Goal: Navigation & Orientation: Understand site structure

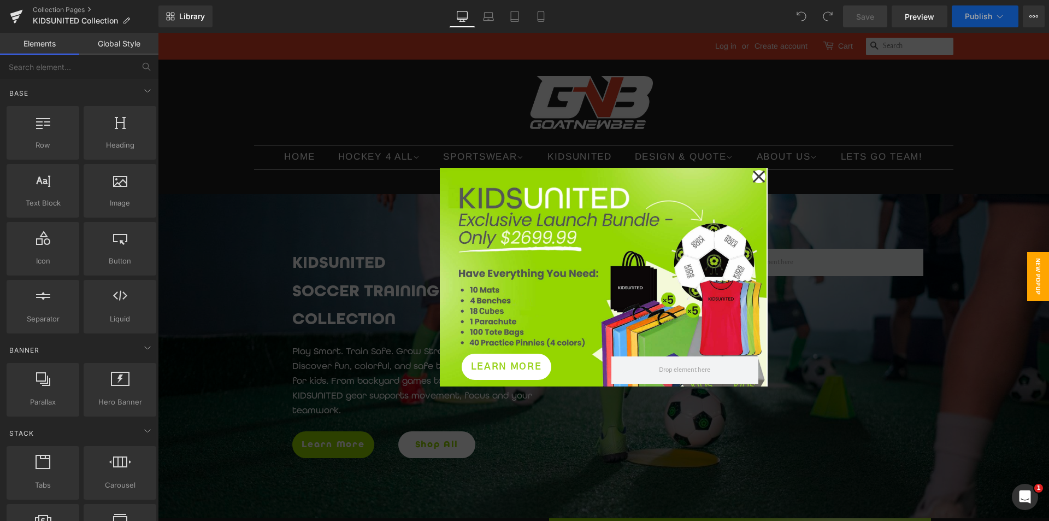
click at [754, 173] on icon at bounding box center [758, 176] width 13 height 55
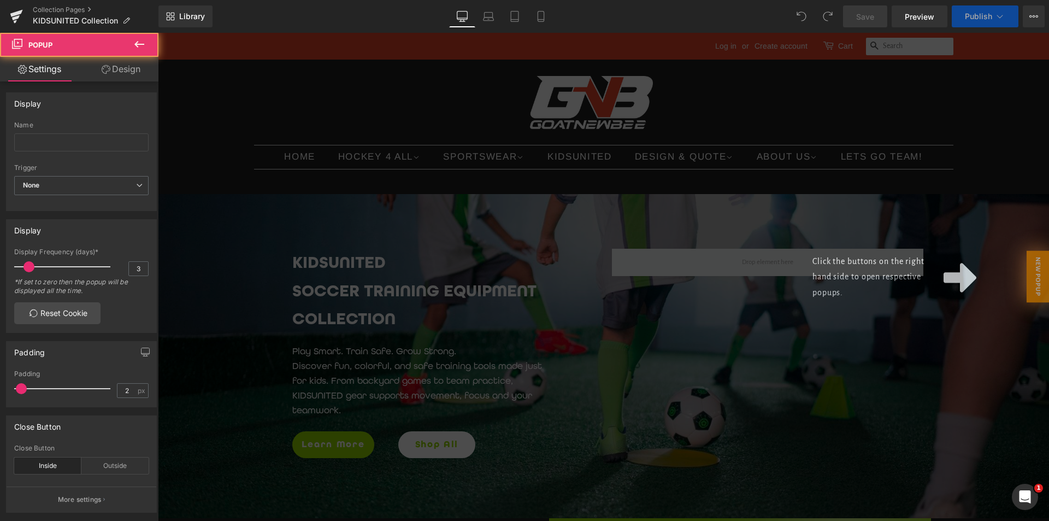
scroll to position [219, 0]
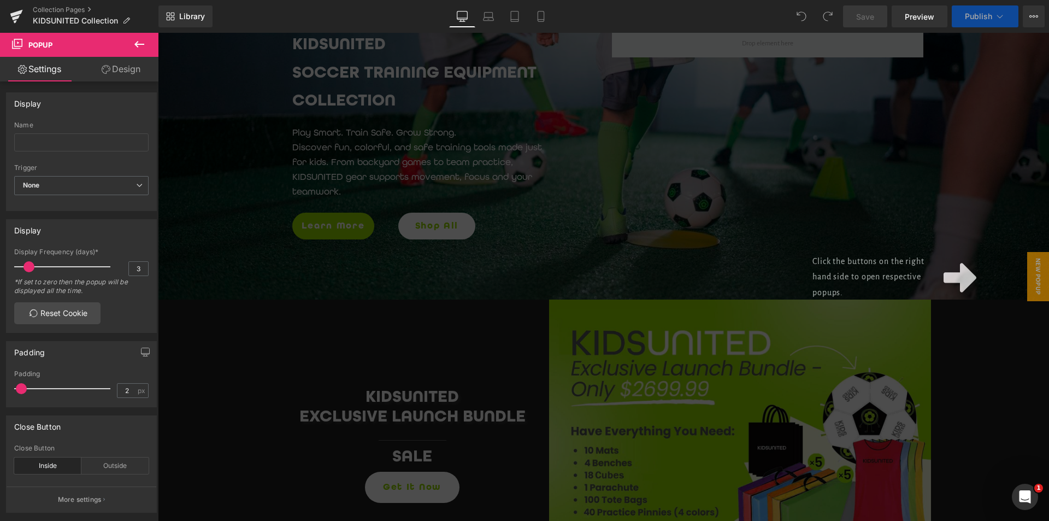
click at [854, 221] on div "Click the buttons on the right hand side to open respective popups." at bounding box center [603, 277] width 891 height 488
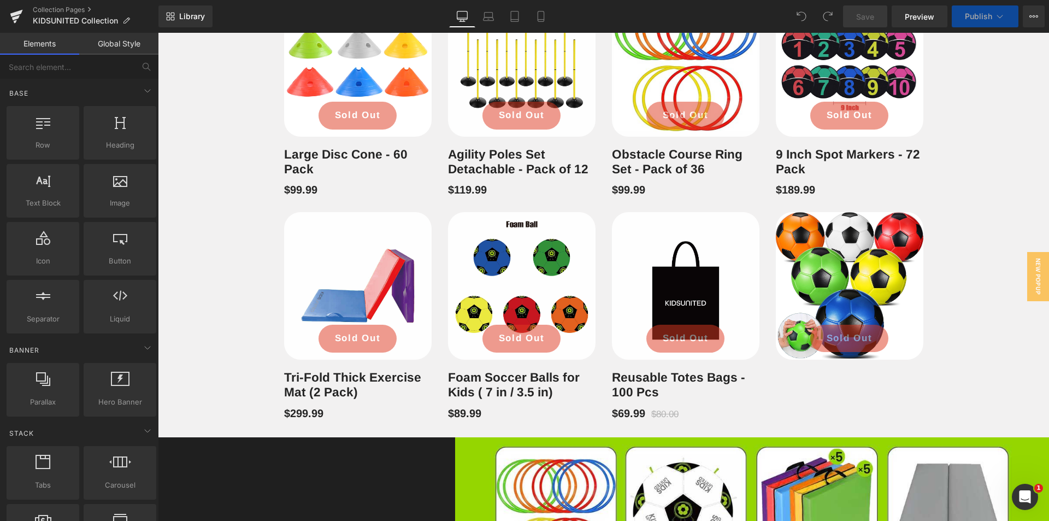
scroll to position [1221, 0]
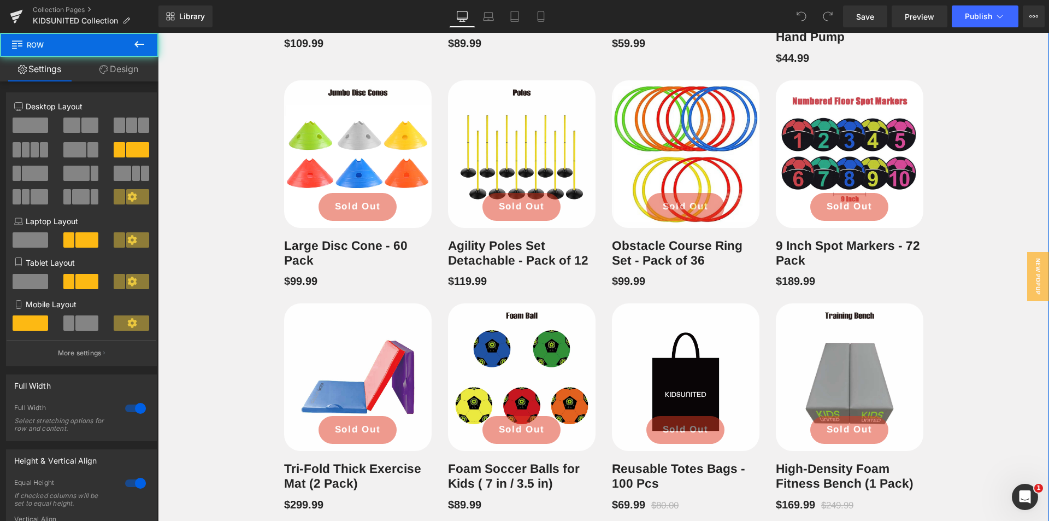
scroll to position [1485, 0]
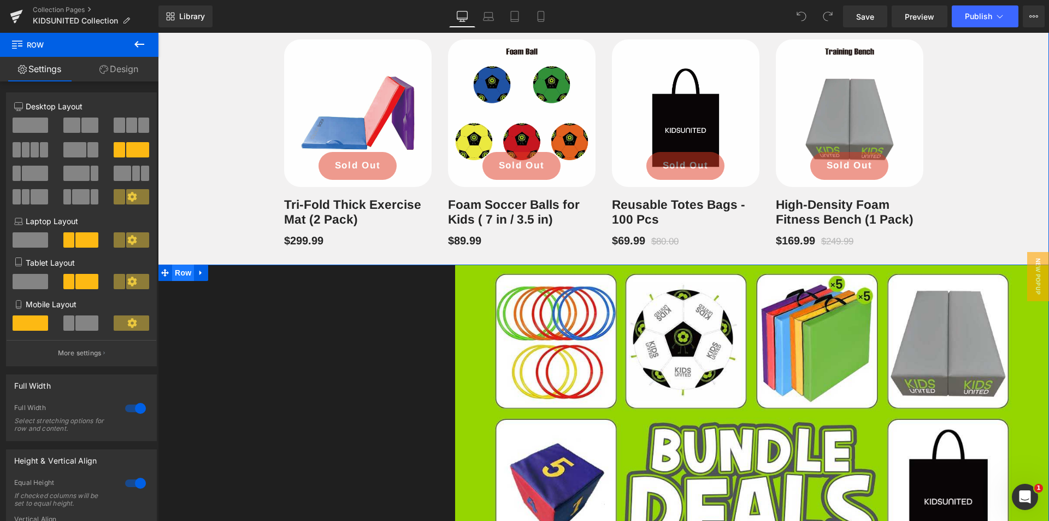
click at [177, 264] on span "Row" at bounding box center [183, 272] width 22 height 16
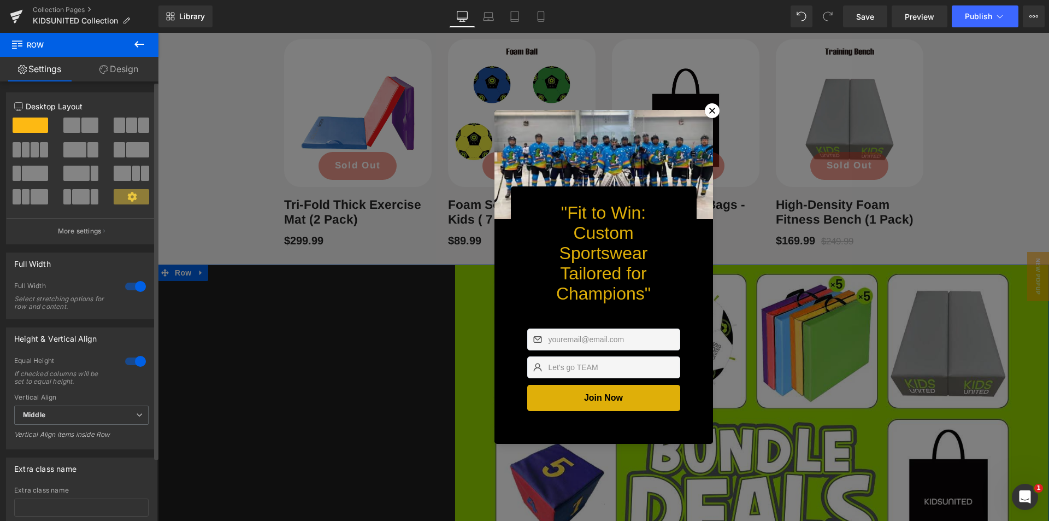
click at [137, 284] on div at bounding box center [135, 286] width 26 height 17
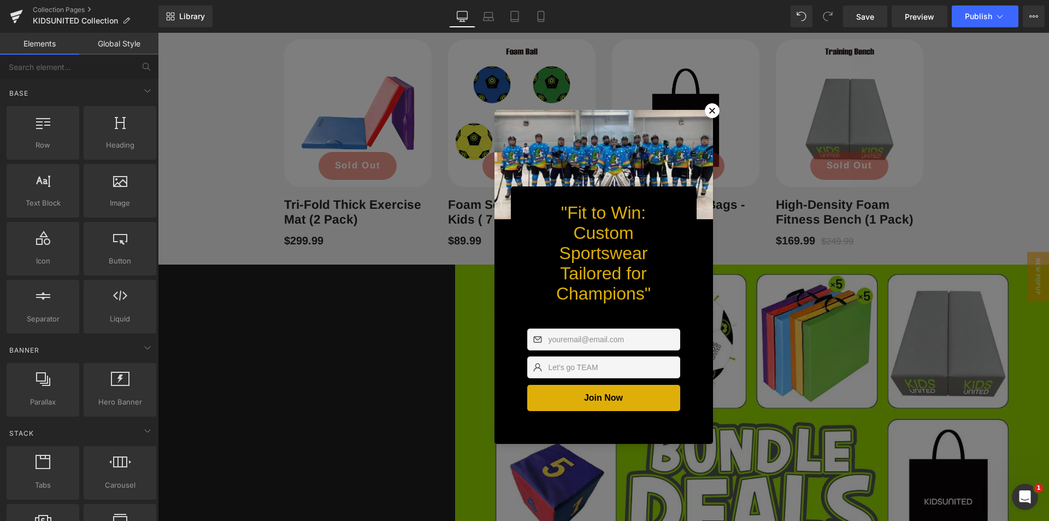
click at [710, 107] on icon at bounding box center [712, 110] width 11 height 11
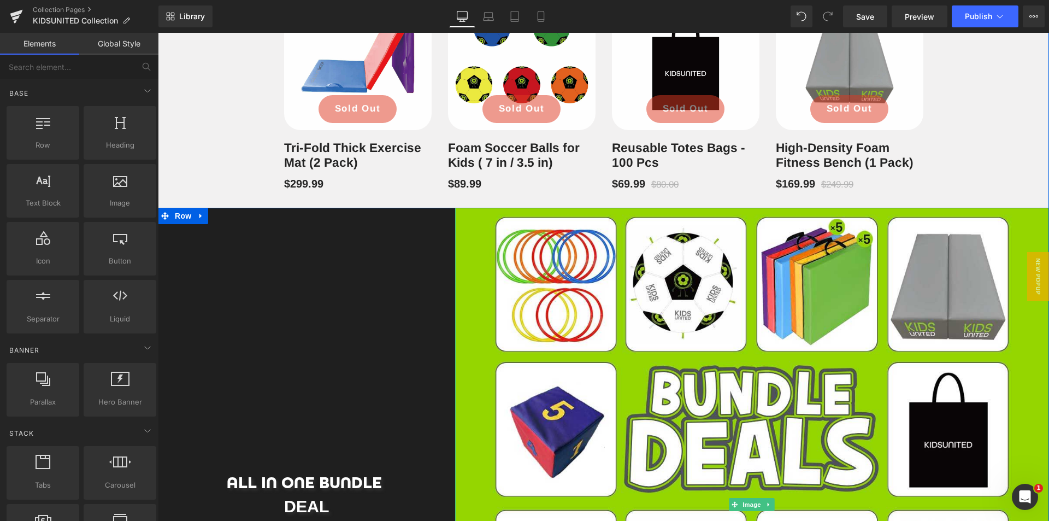
scroll to position [1595, 0]
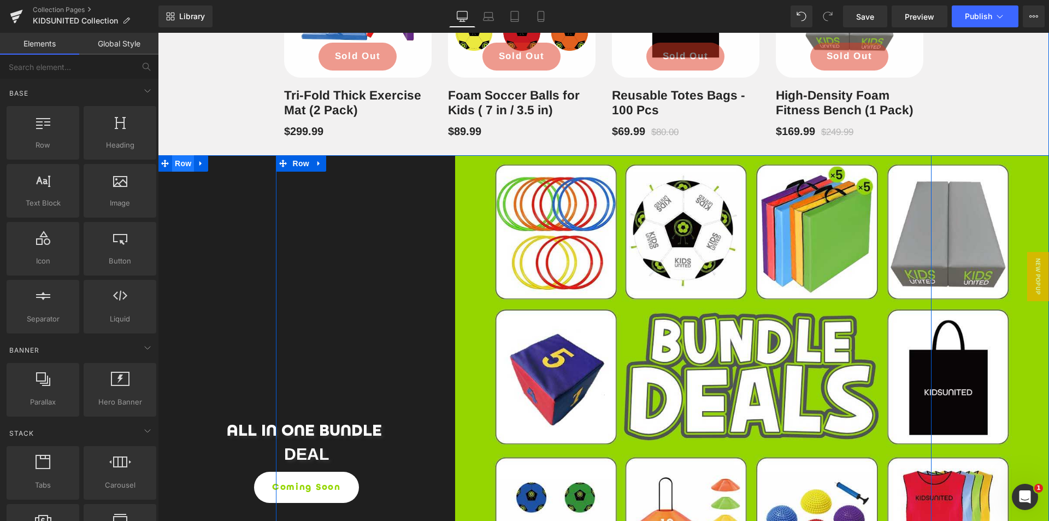
click at [180, 172] on span "Row" at bounding box center [183, 163] width 22 height 16
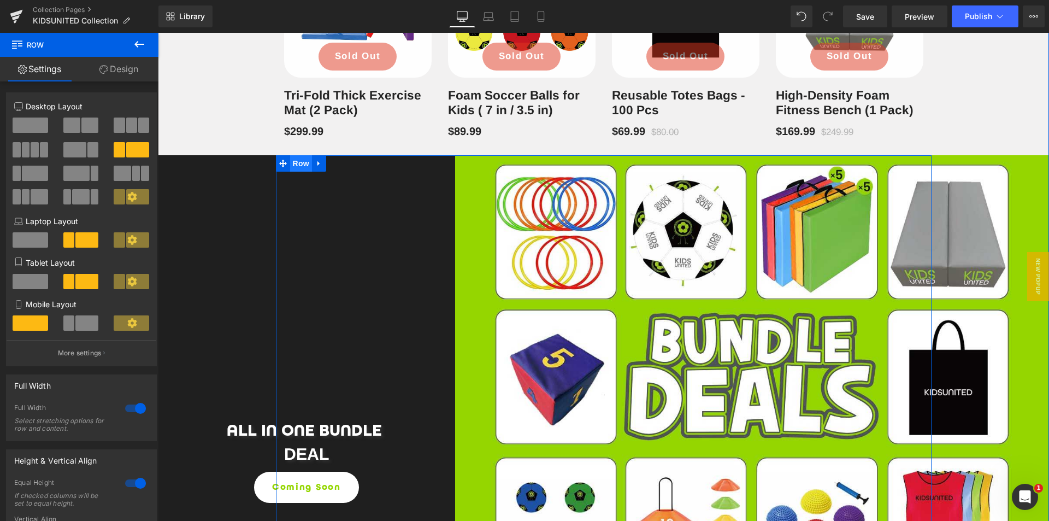
click at [299, 172] on span "Row" at bounding box center [301, 163] width 22 height 16
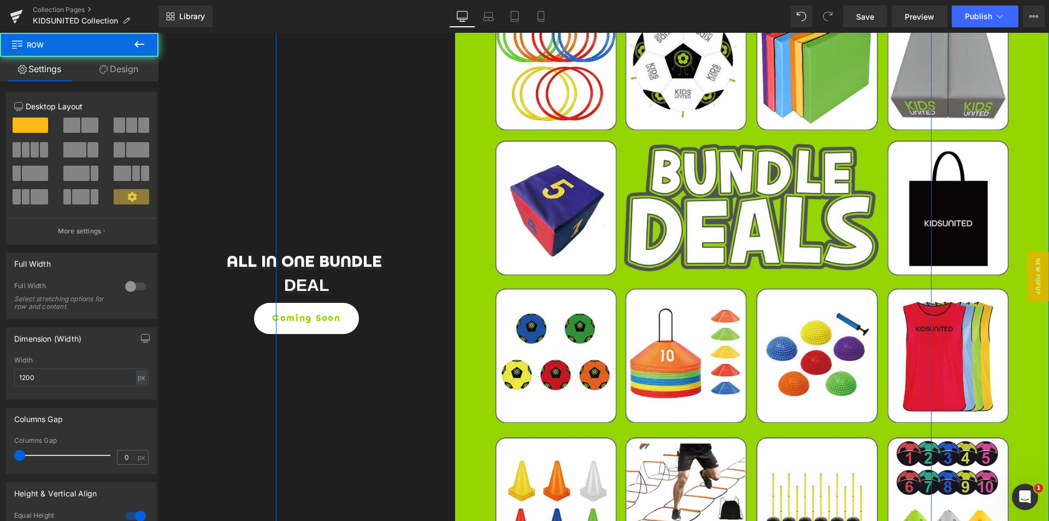
scroll to position [1922, 0]
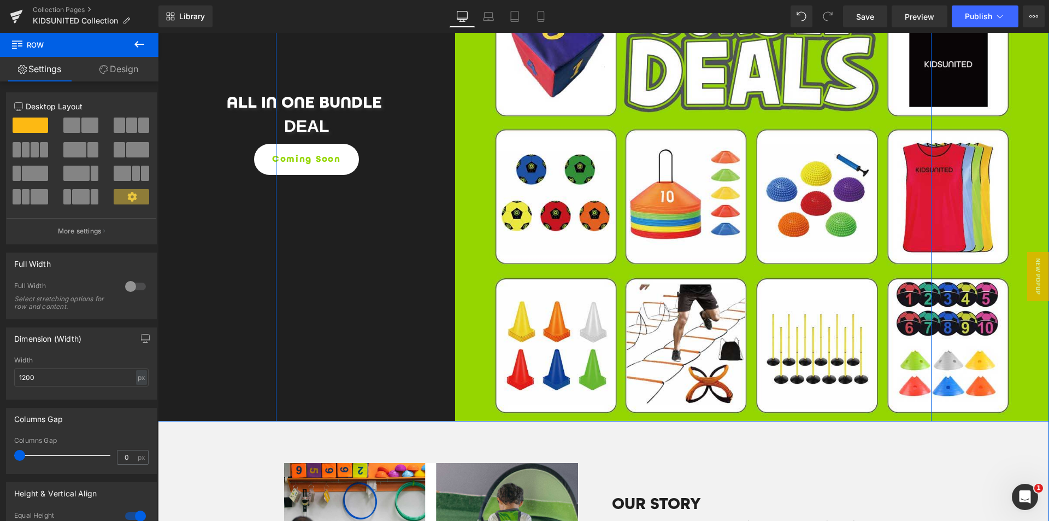
click at [228, 228] on div "ALL IN ONE BUNDLE Heading DEAL Heading Coming Soon Button Row" at bounding box center [306, 124] width 297 height 594
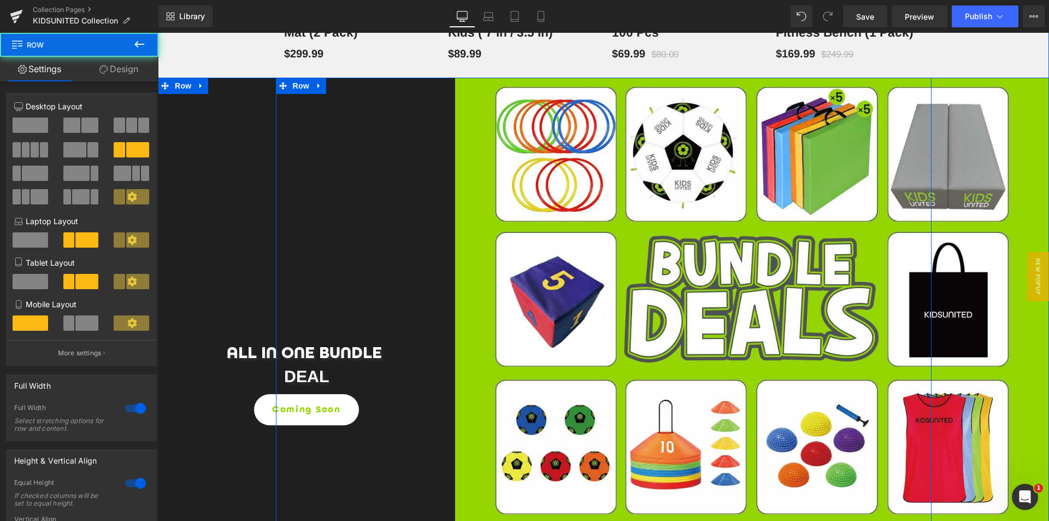
scroll to position [1649, 0]
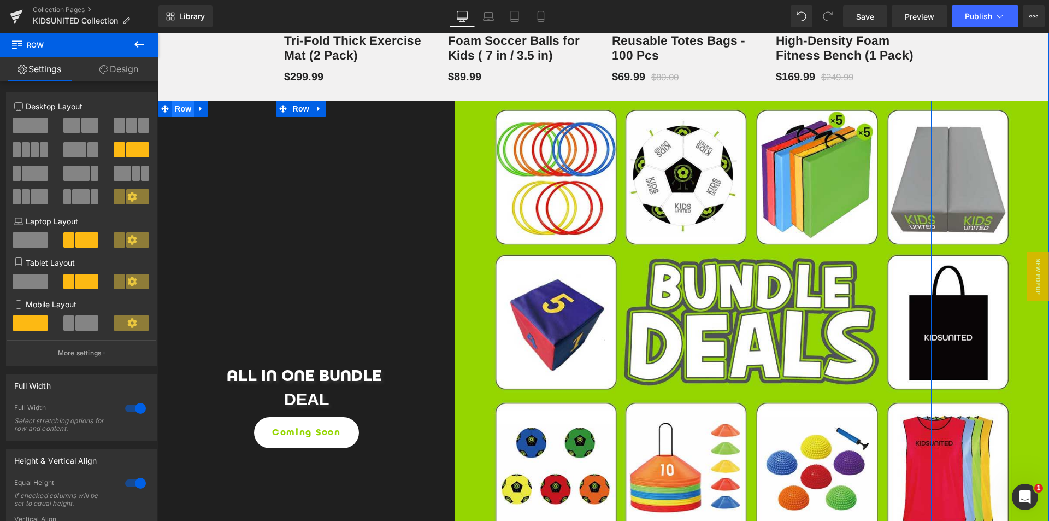
click at [180, 117] on span "Row" at bounding box center [183, 109] width 22 height 16
click at [134, 408] on div at bounding box center [135, 407] width 26 height 17
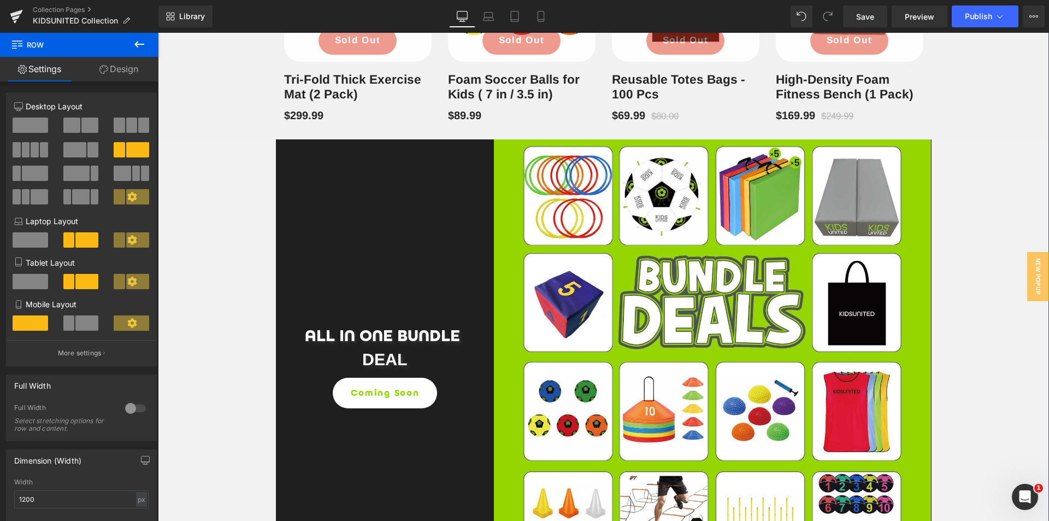
scroll to position [1485, 0]
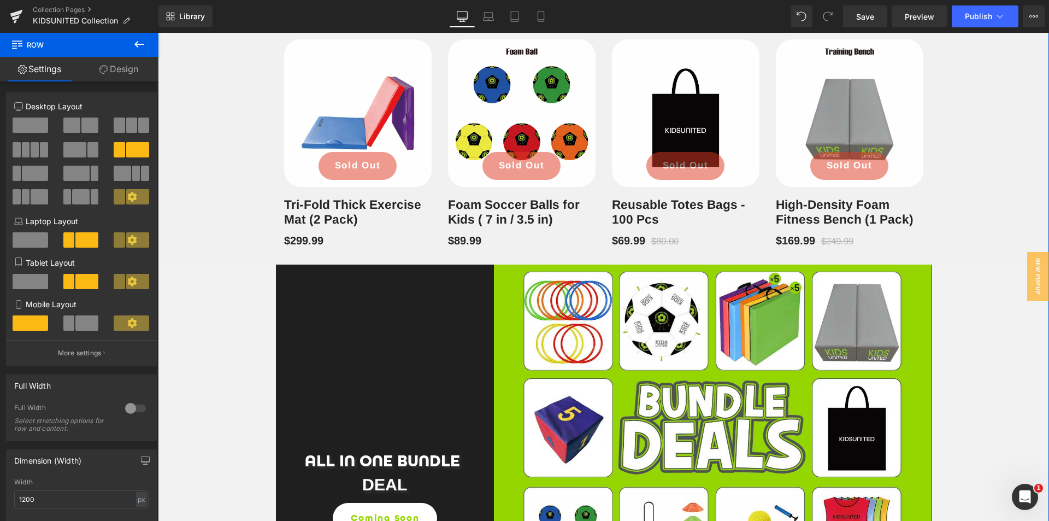
click at [210, 293] on div "New Release Heading Row New (P) Image Add To Cart (P) Cart Button Row KIDSUNITE…" at bounding box center [603, 150] width 891 height 1689
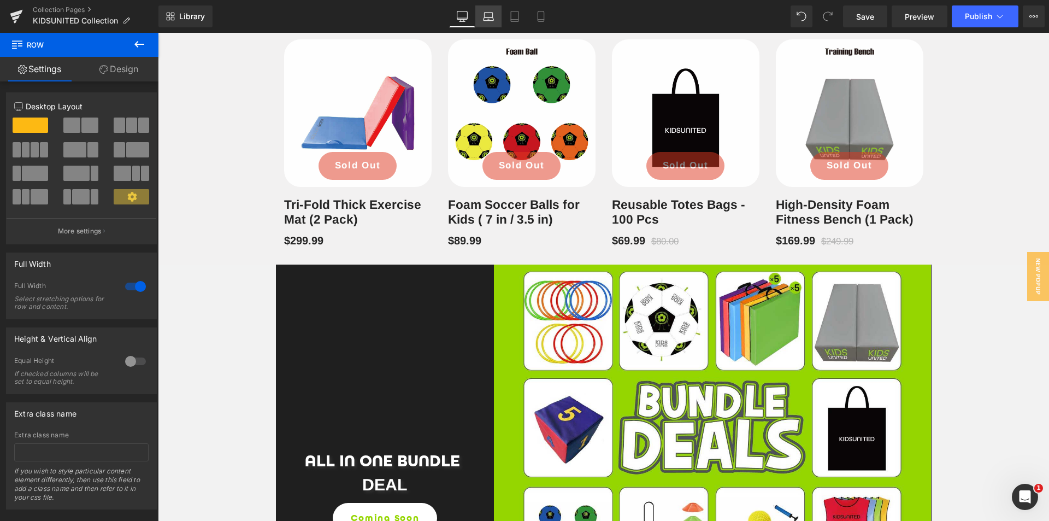
click at [501, 19] on link "Laptop" at bounding box center [488, 16] width 26 height 22
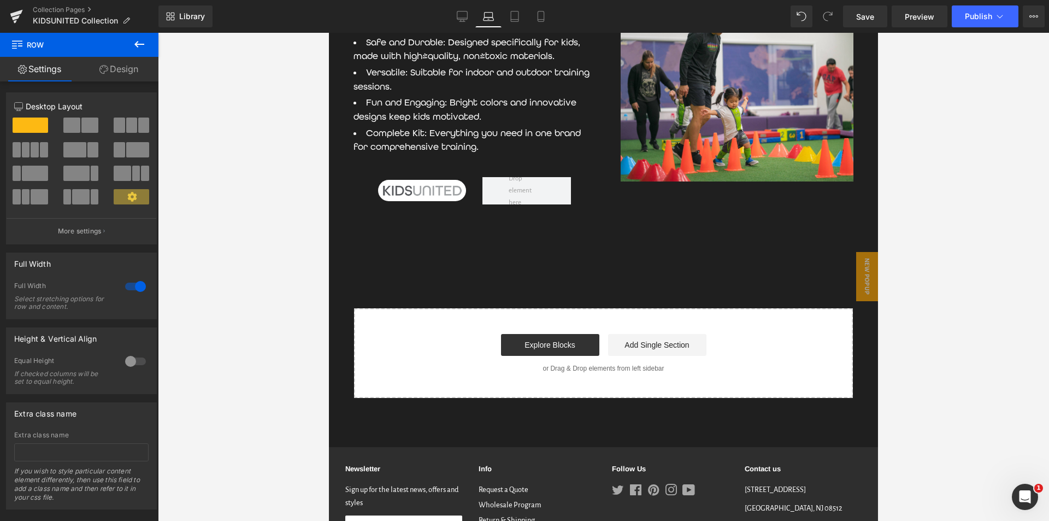
scroll to position [2427, 0]
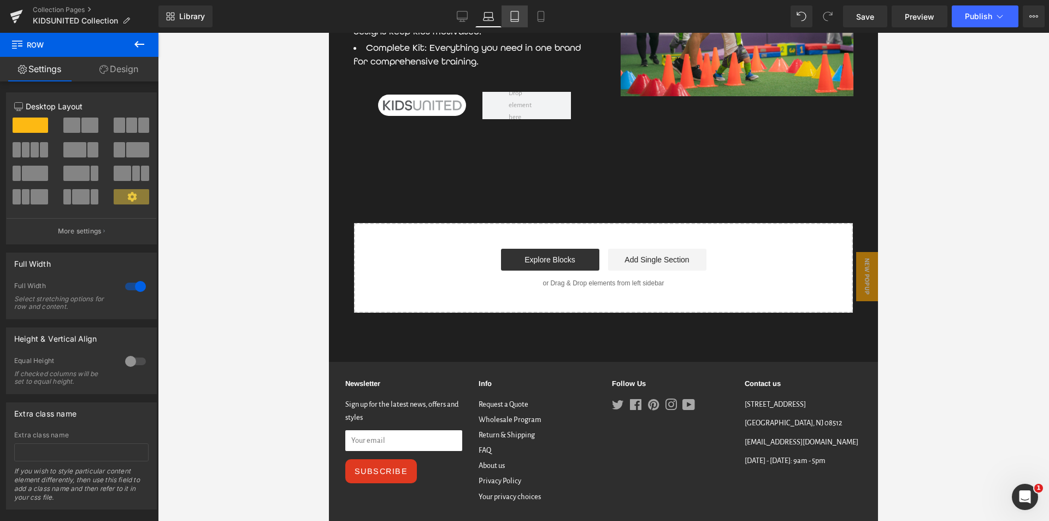
click at [511, 17] on icon at bounding box center [514, 16] width 11 height 11
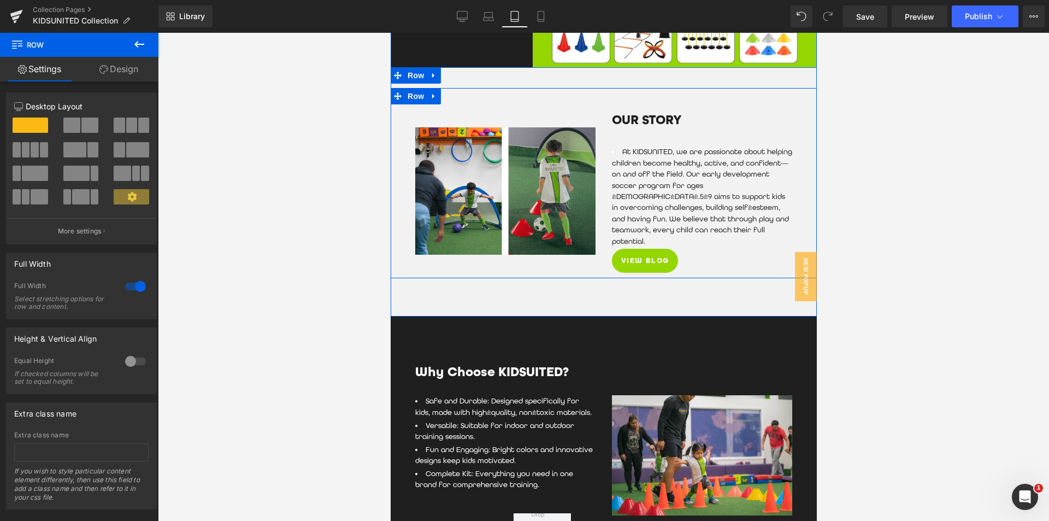
scroll to position [1962, 0]
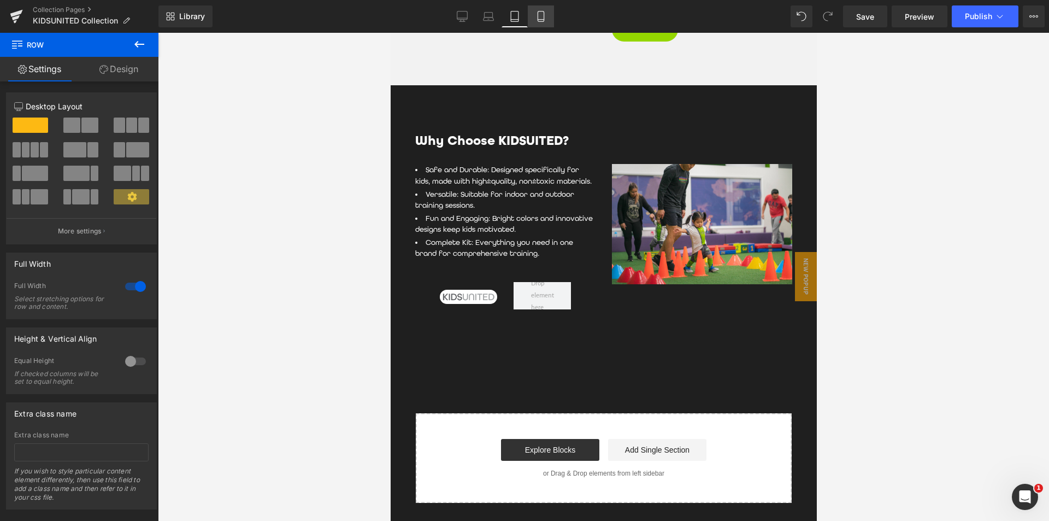
click at [544, 17] on icon at bounding box center [541, 16] width 6 height 10
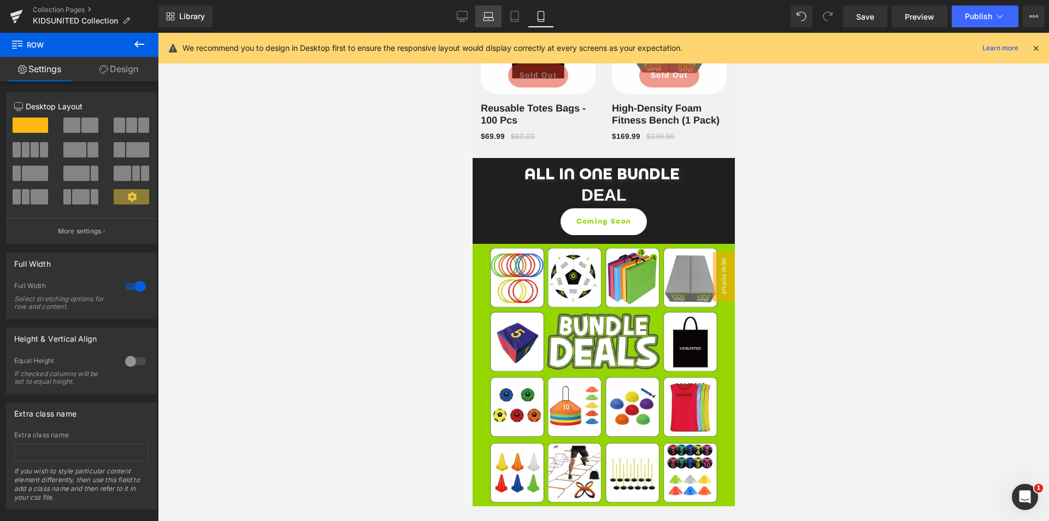
click at [491, 18] on icon at bounding box center [488, 16] width 11 height 11
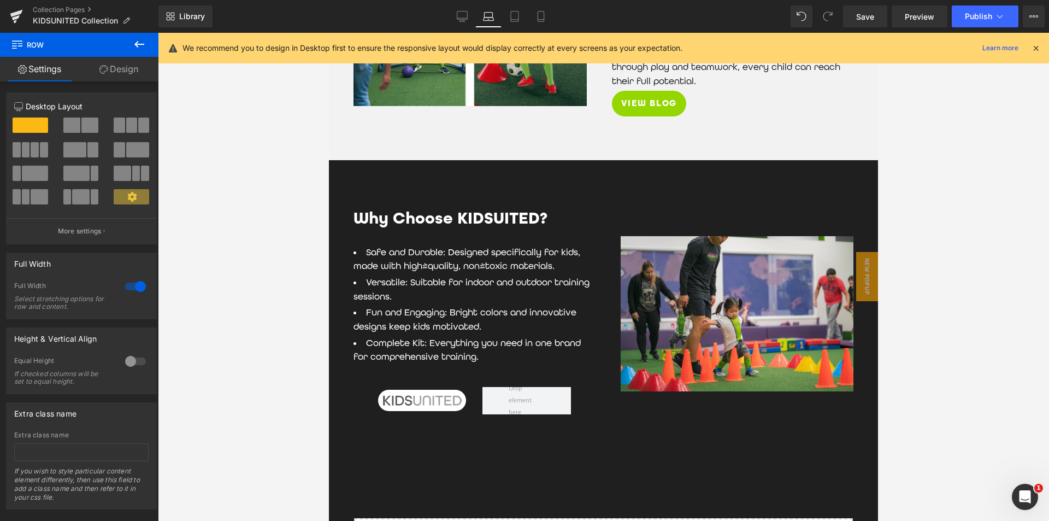
scroll to position [514, 0]
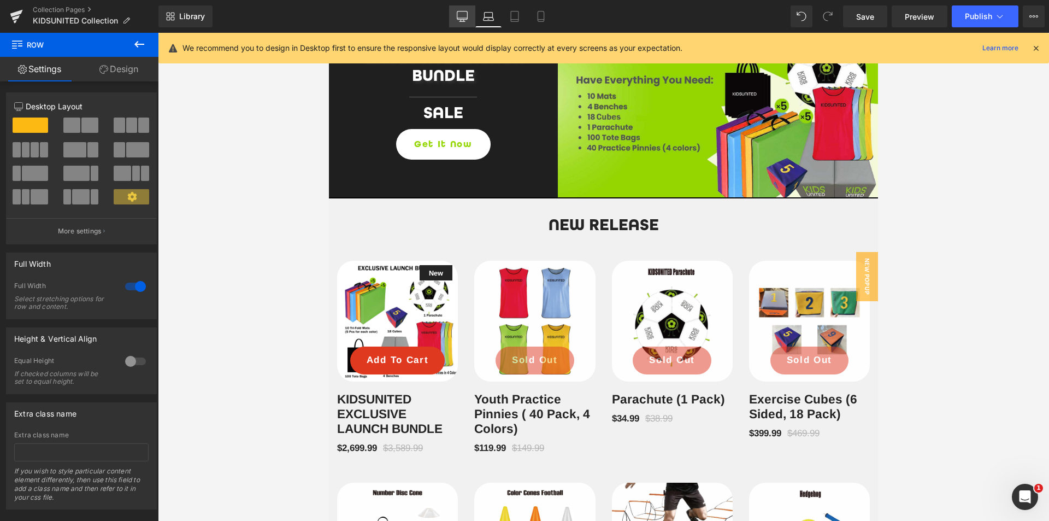
click at [468, 14] on link "Desktop" at bounding box center [462, 16] width 26 height 22
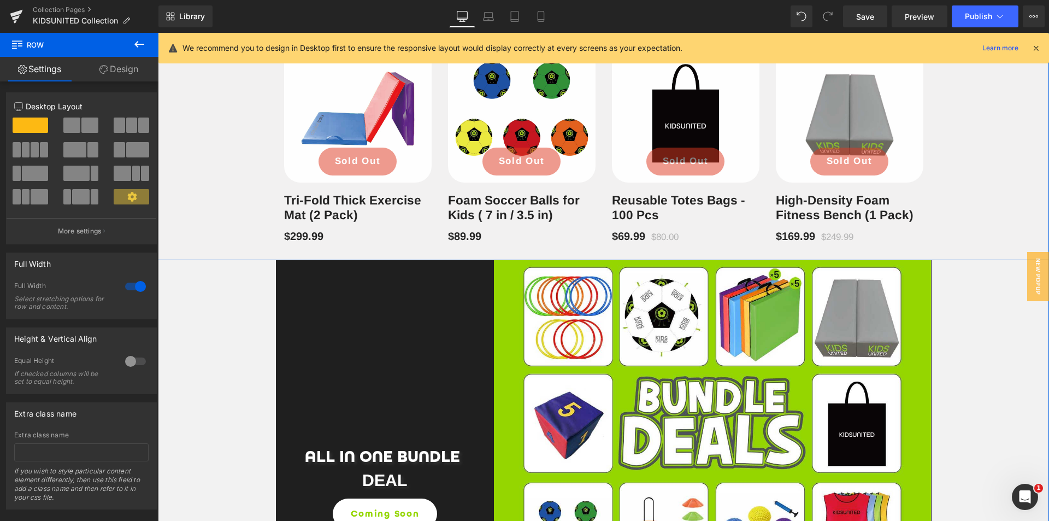
scroll to position [1631, 0]
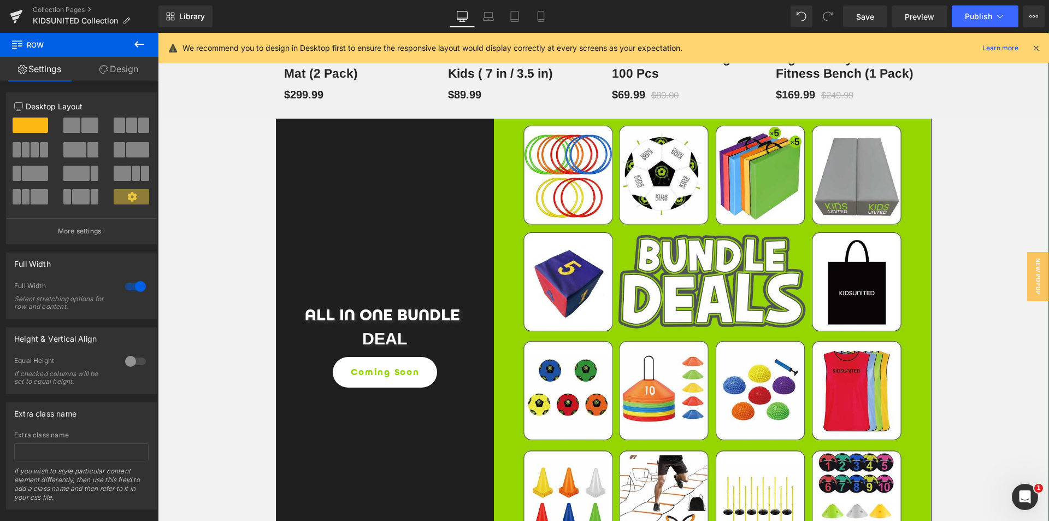
click at [205, 258] on div "New Release Heading Row New (P) Image Add To Cart (P) Cart Button Row KIDSUNITE…" at bounding box center [603, 4] width 891 height 1689
click at [325, 195] on div "ALL IN ONE BUNDLE Heading DEAL Heading Coming Soon Button Row" at bounding box center [385, 337] width 219 height 437
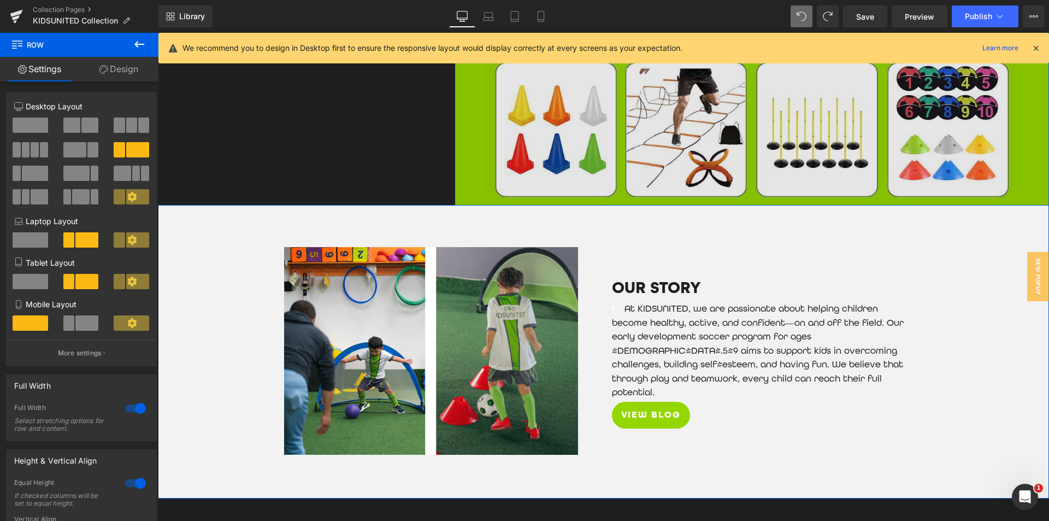
scroll to position [2232, 0]
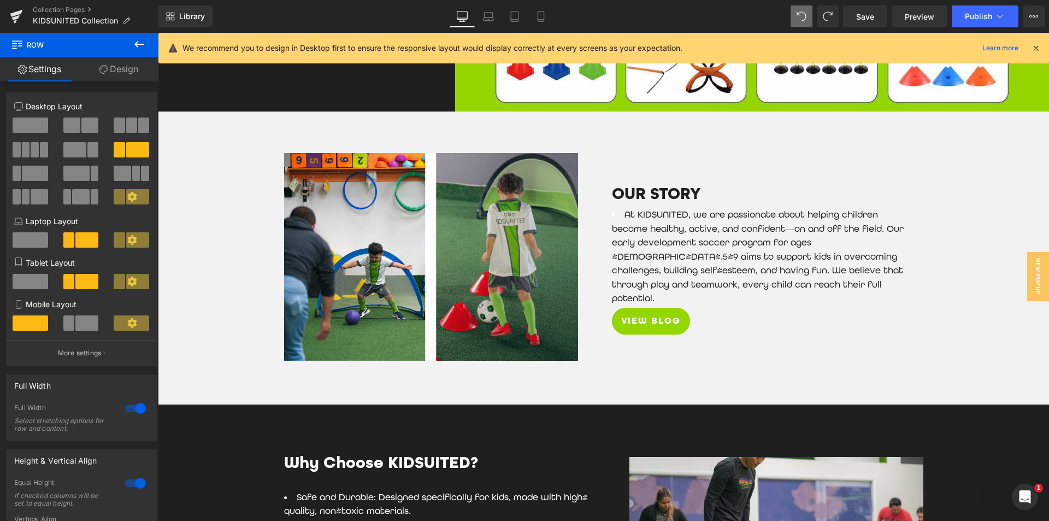
click at [474, 24] on link "Desktop" at bounding box center [462, 16] width 26 height 22
click at [497, 24] on link "Laptop" at bounding box center [488, 16] width 26 height 22
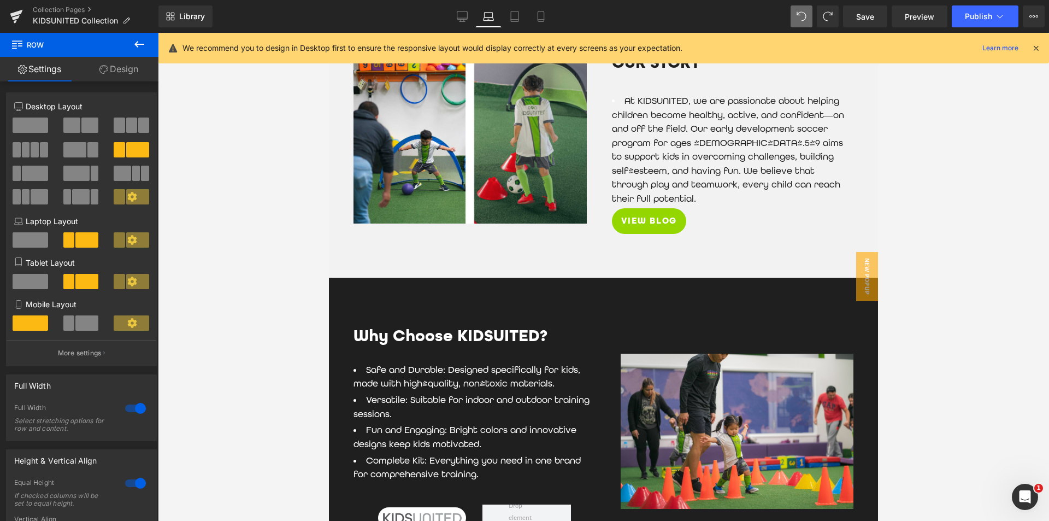
scroll to position [2114, 0]
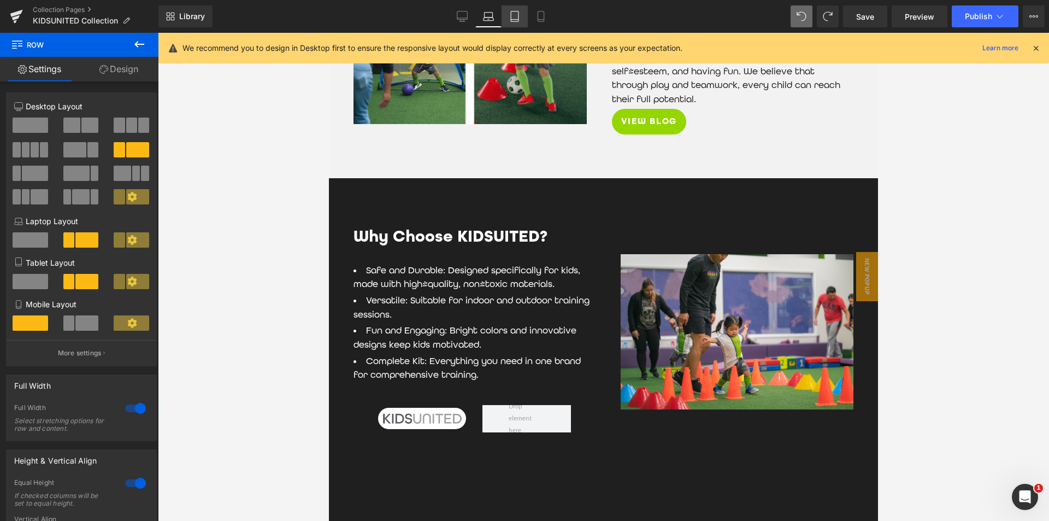
click at [519, 11] on icon at bounding box center [515, 16] width 8 height 10
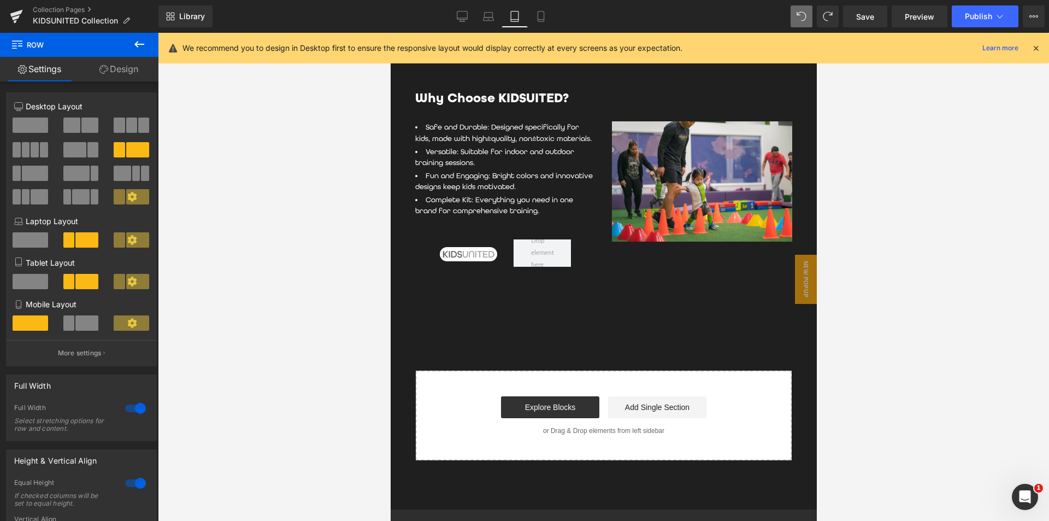
scroll to position [1426, 0]
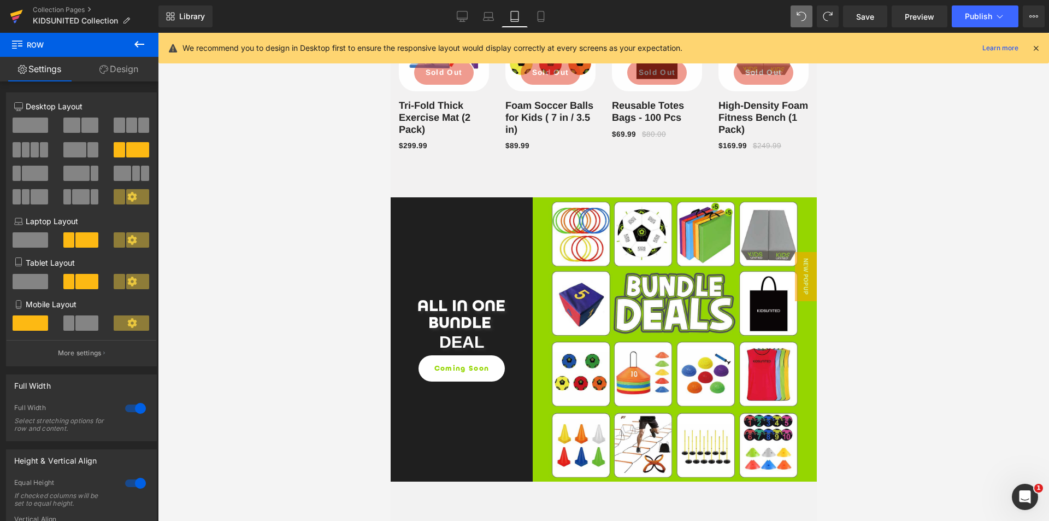
click at [10, 17] on icon at bounding box center [16, 16] width 13 height 27
